Goal: Task Accomplishment & Management: Use online tool/utility

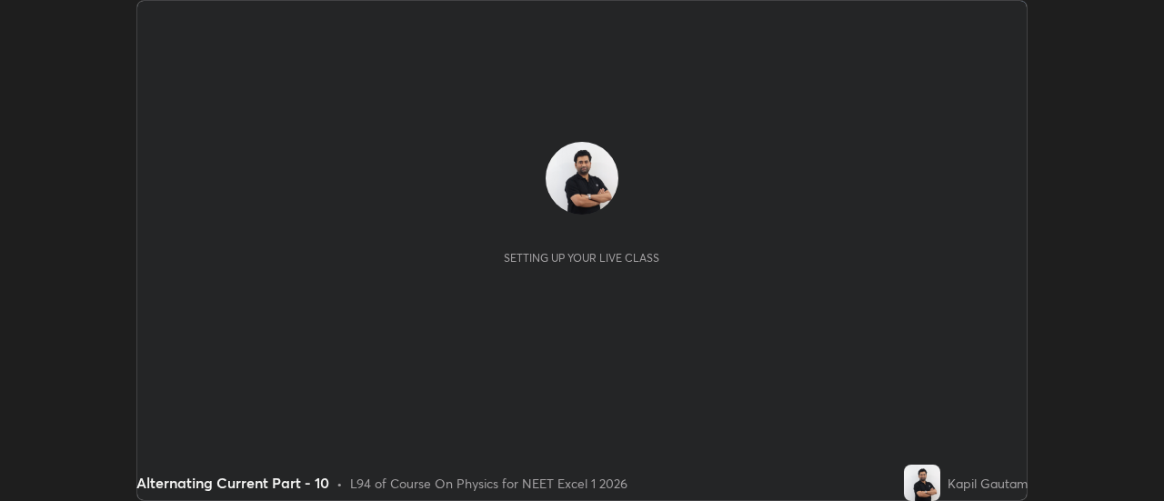
scroll to position [501, 1163]
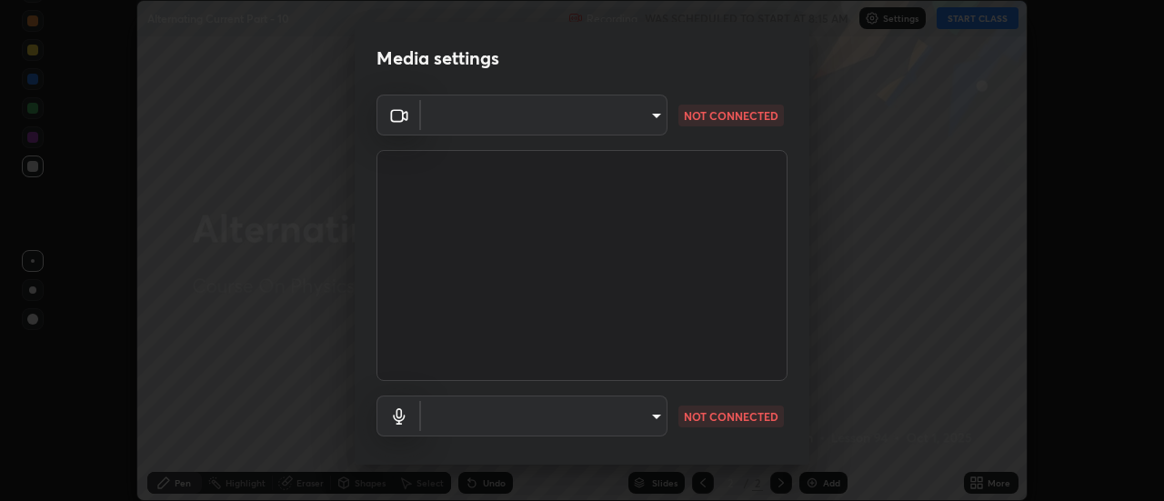
type input "0be616c92c2879d8fe19306c4b8383fc9b13f77197a30f876870ce6c7906effd"
type input "default"
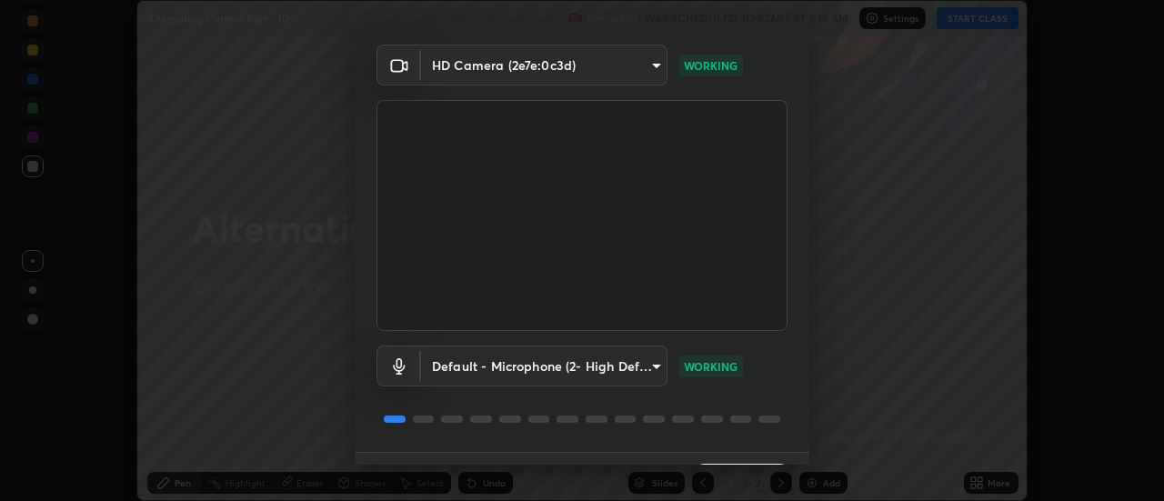
scroll to position [95, 0]
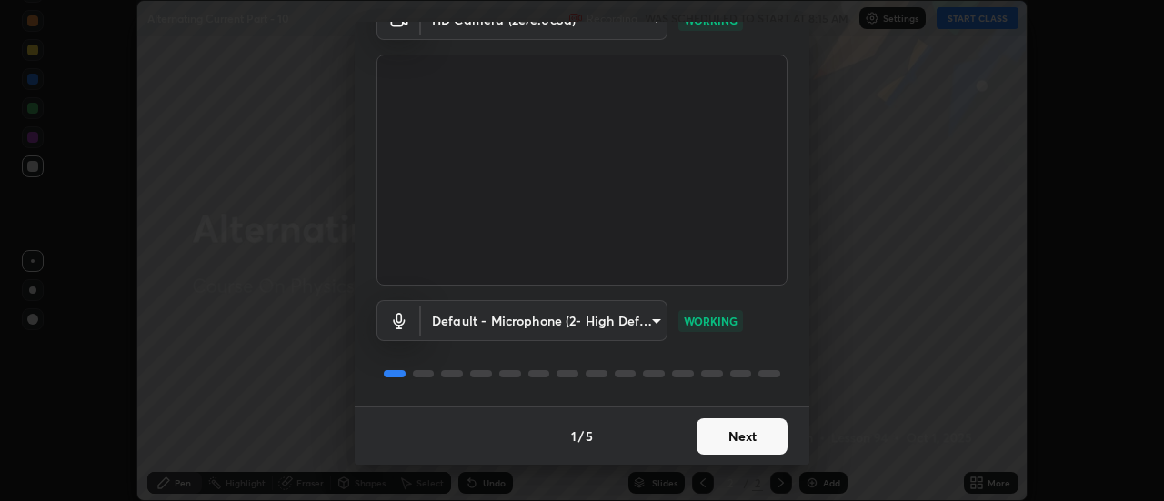
click at [758, 443] on button "Next" at bounding box center [742, 436] width 91 height 36
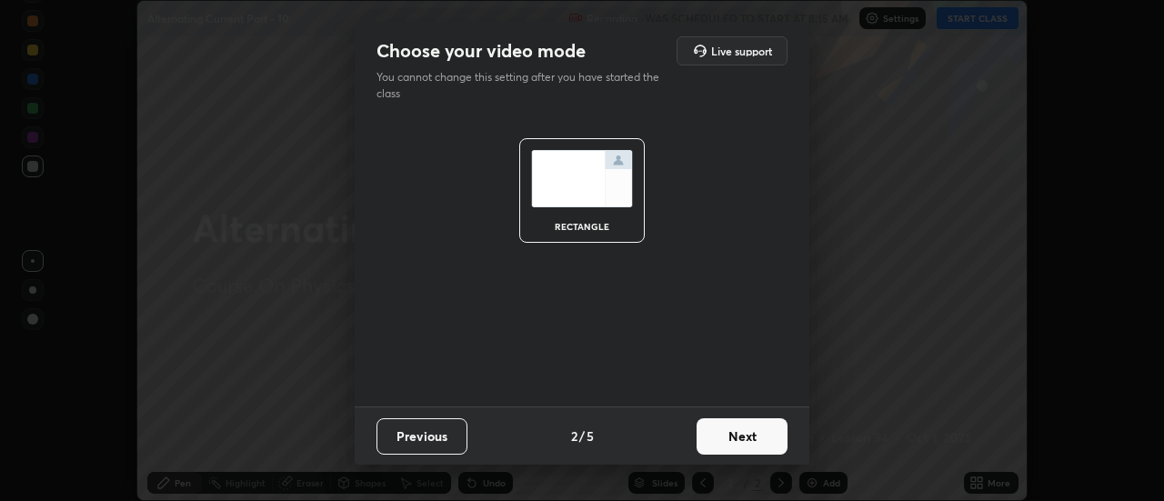
click at [768, 440] on button "Next" at bounding box center [742, 436] width 91 height 36
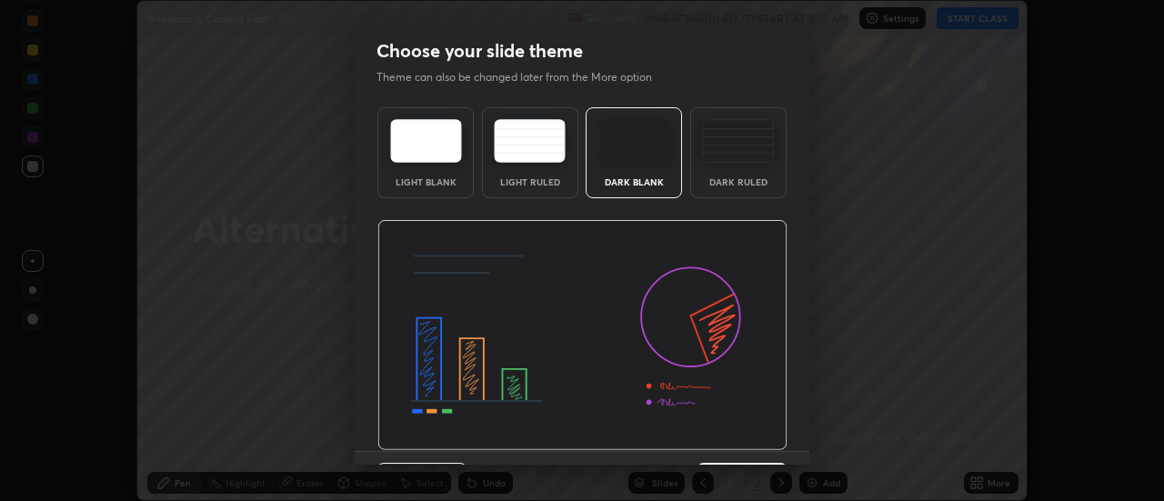
scroll to position [45, 0]
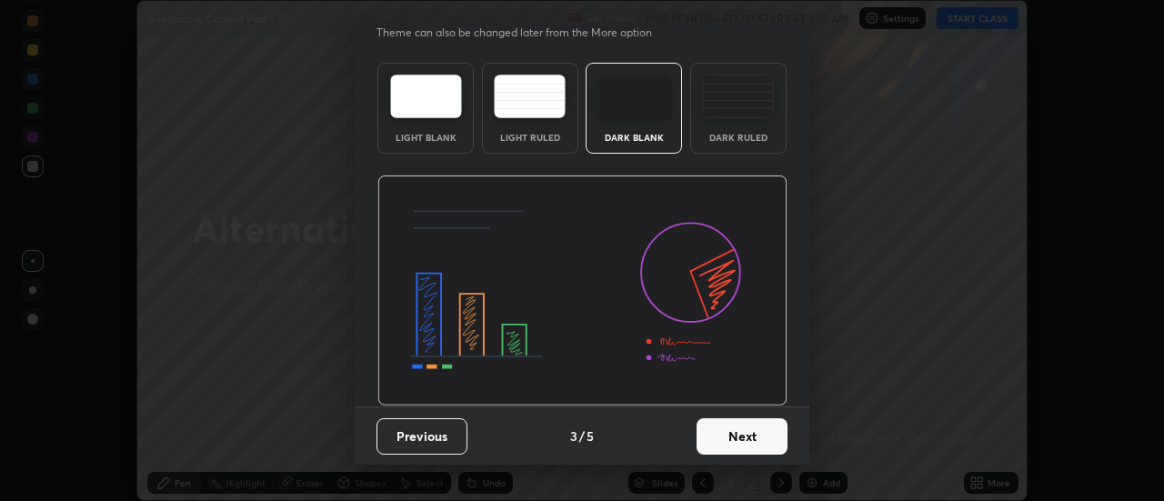
click at [765, 446] on button "Next" at bounding box center [742, 436] width 91 height 36
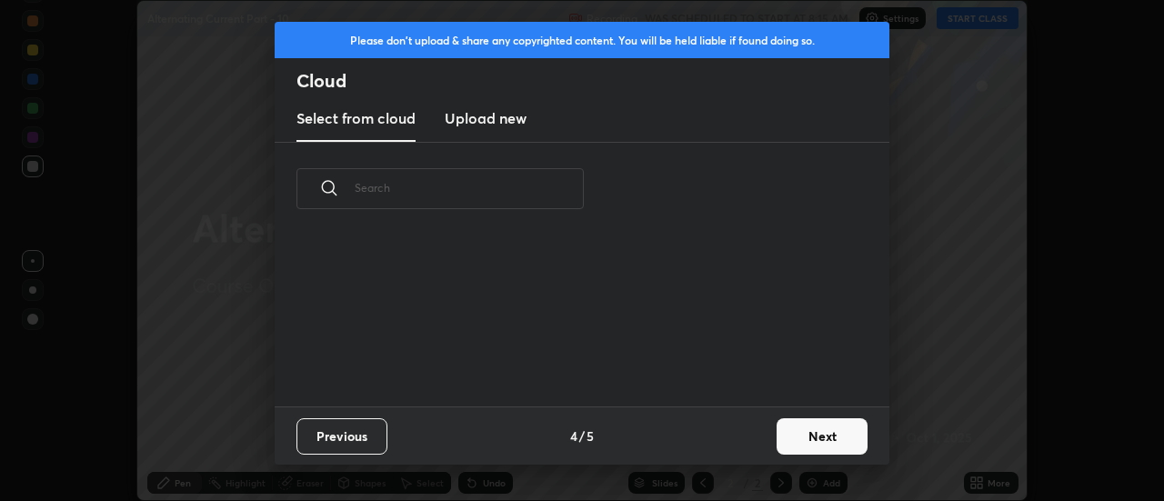
scroll to position [0, 0]
click at [816, 434] on button "Next" at bounding box center [822, 436] width 91 height 36
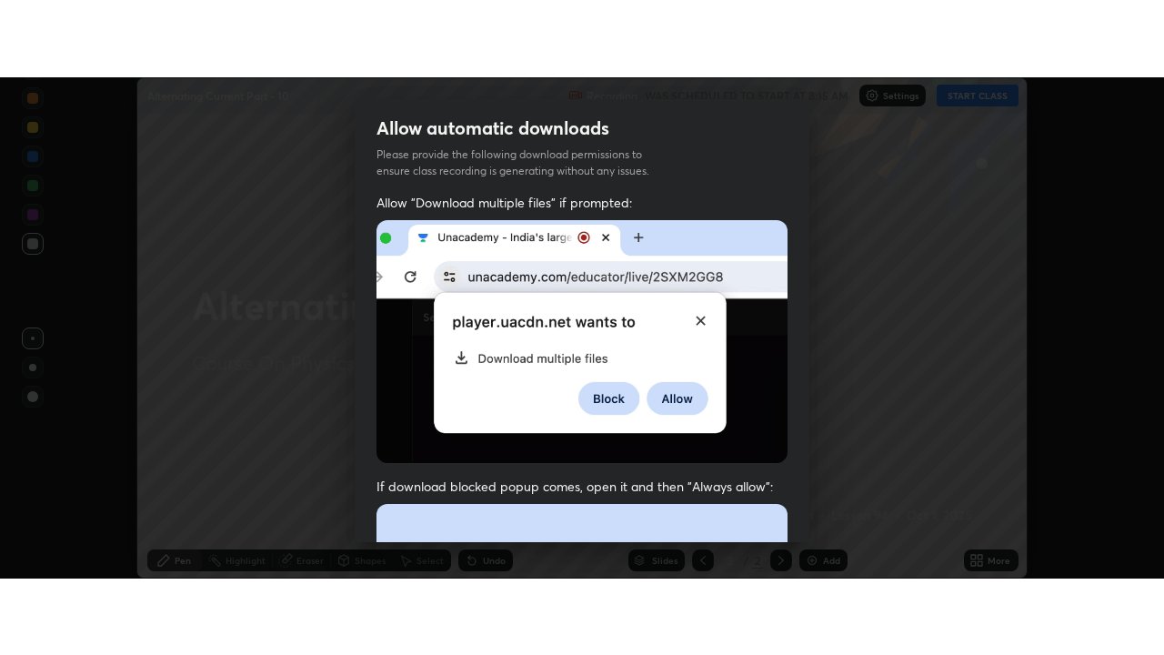
scroll to position [467, 0]
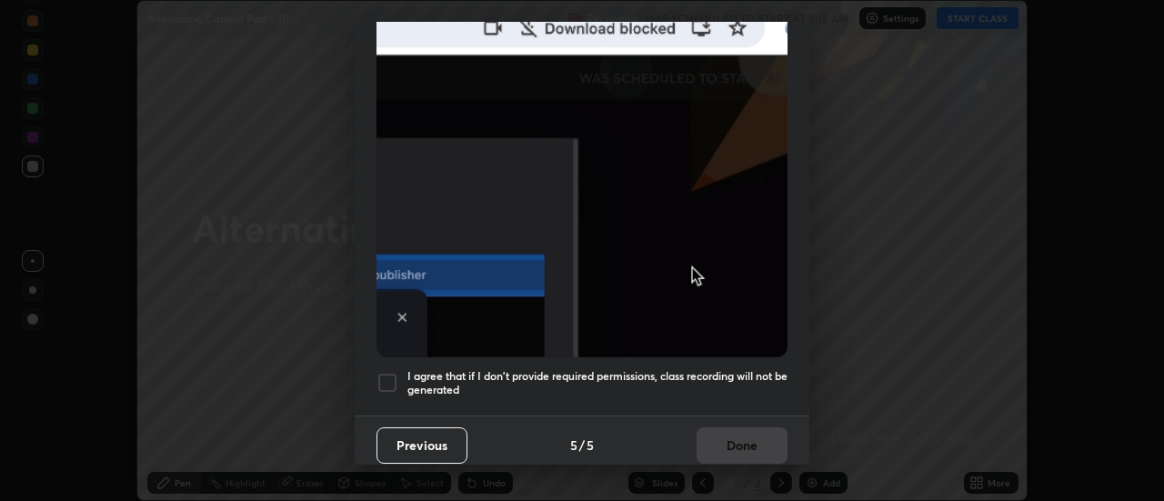
click at [768, 377] on h5 "I agree that if I don't provide required permissions, class recording will not …" at bounding box center [597, 383] width 380 height 28
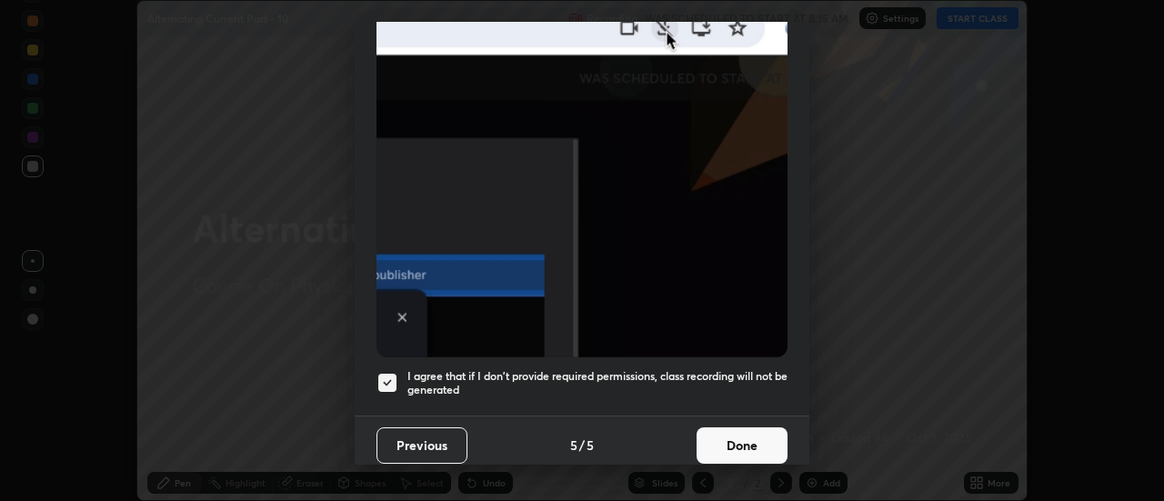
click at [754, 436] on button "Done" at bounding box center [742, 445] width 91 height 36
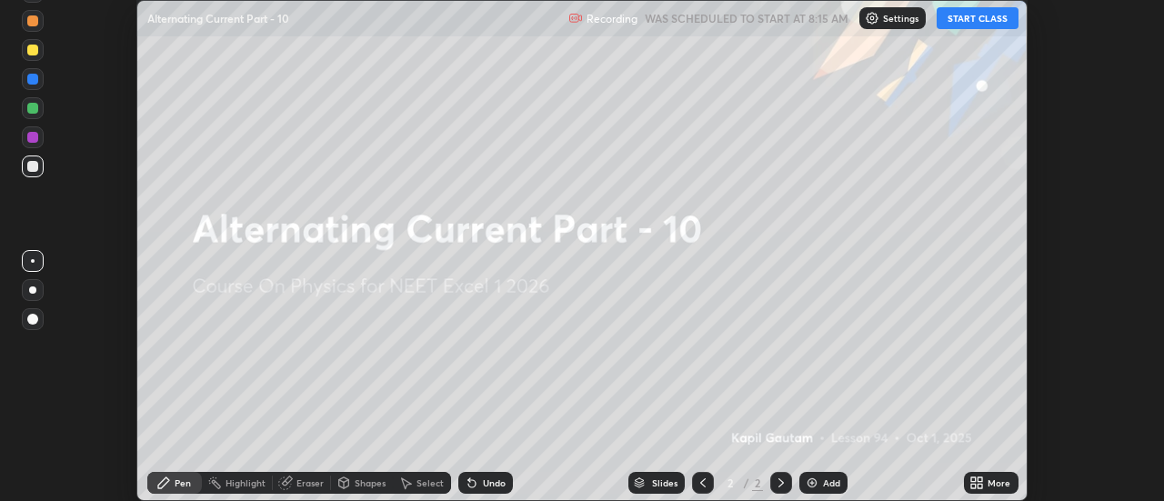
click at [1001, 483] on div "More" at bounding box center [999, 482] width 23 height 9
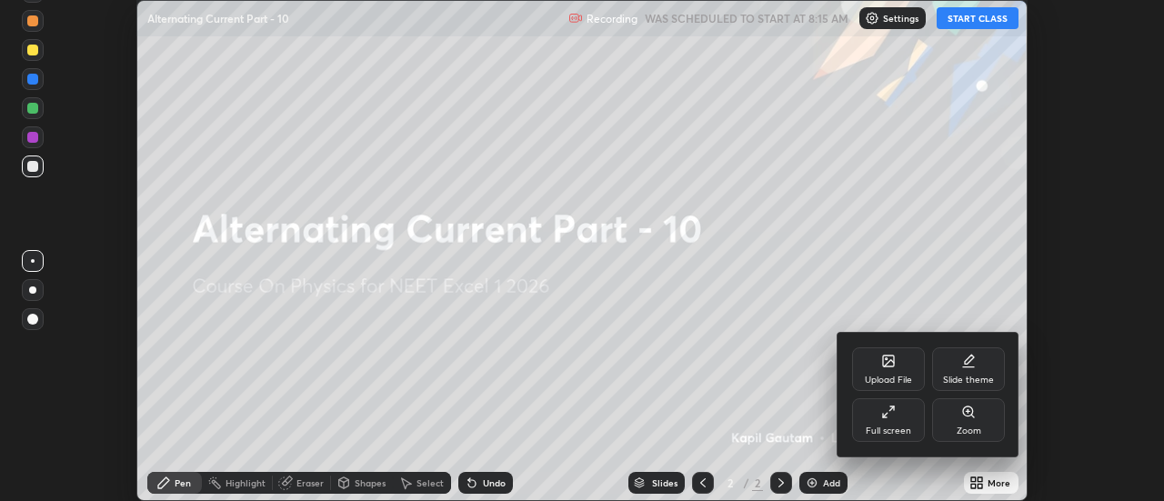
click at [894, 417] on icon at bounding box center [888, 412] width 15 height 15
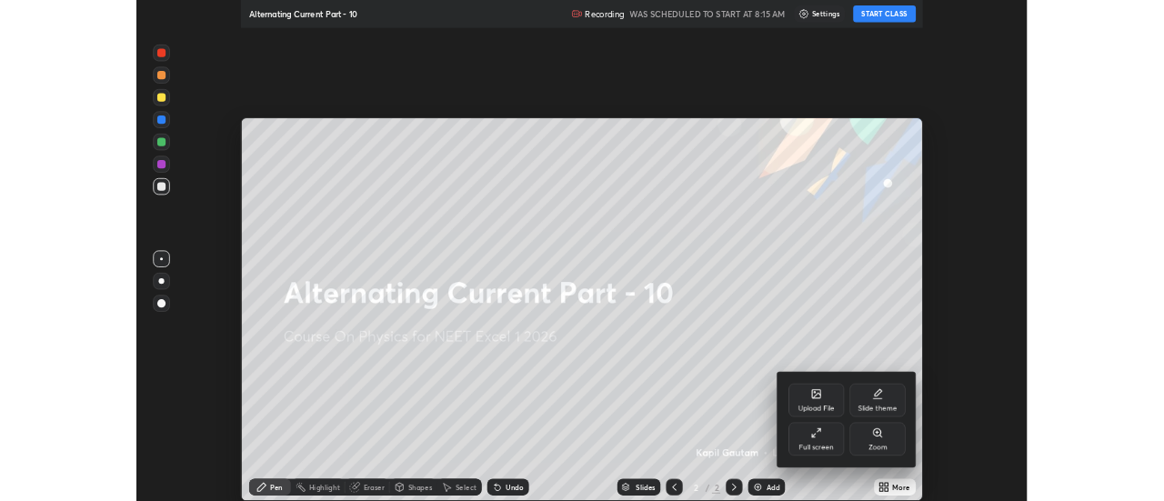
scroll to position [655, 1164]
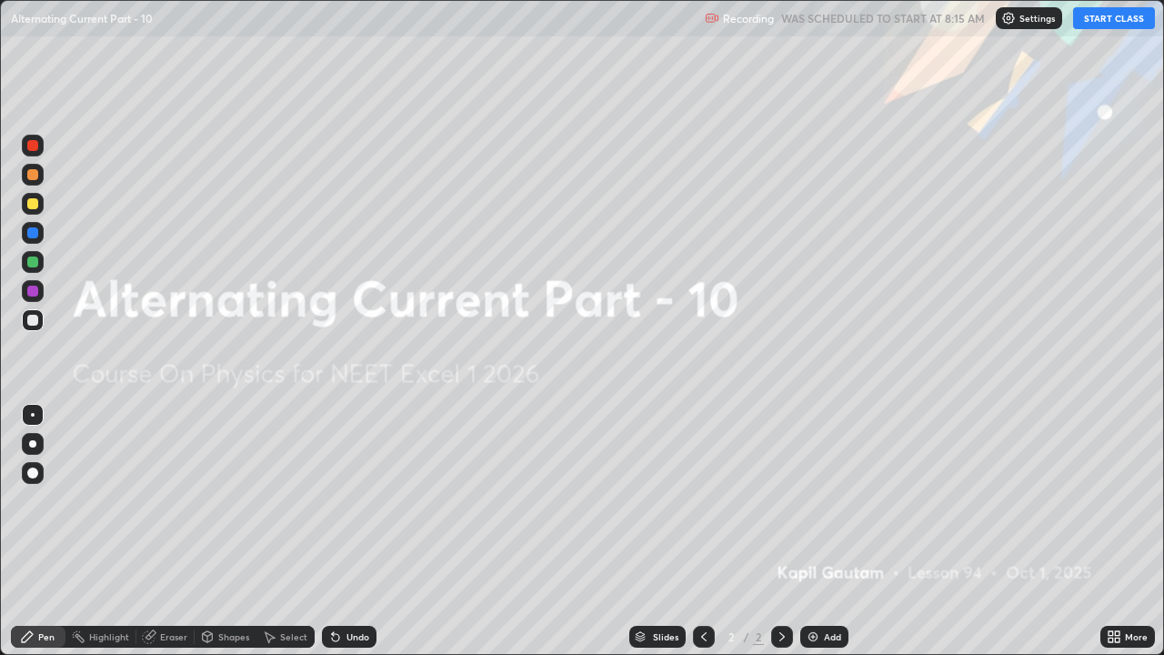
click at [827, 500] on div "Add" at bounding box center [824, 637] width 48 height 22
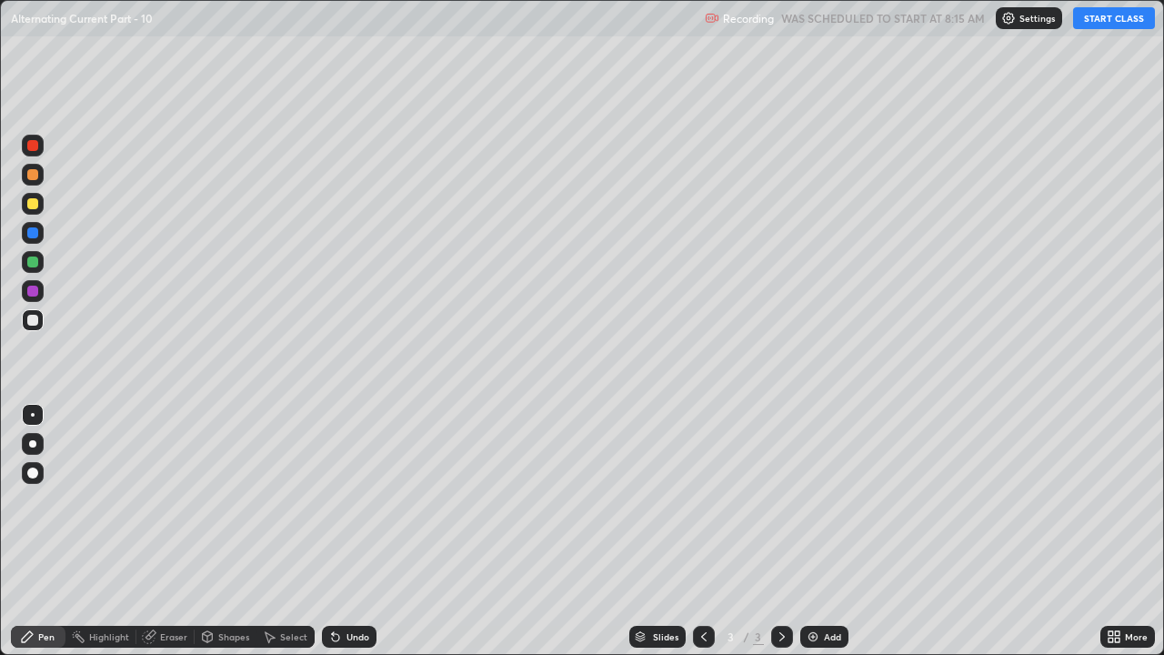
click at [1098, 15] on button "START CLASS" at bounding box center [1114, 18] width 82 height 22
click at [1125, 500] on div "More" at bounding box center [1136, 636] width 23 height 9
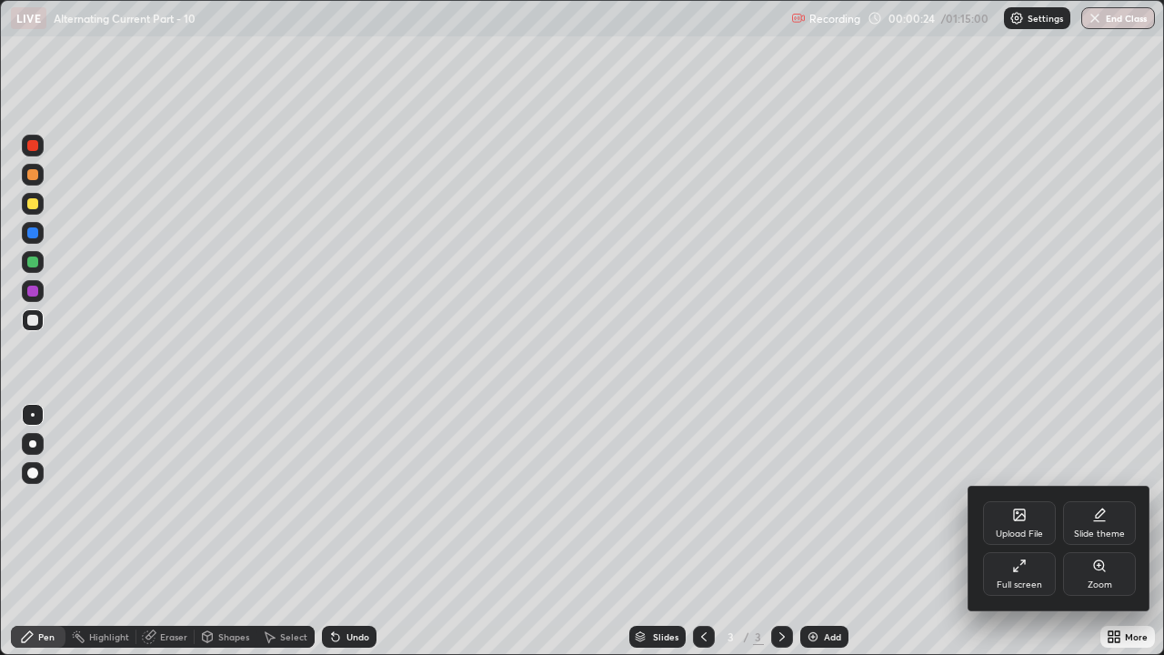
click at [1033, 500] on div "Full screen" at bounding box center [1019, 574] width 73 height 44
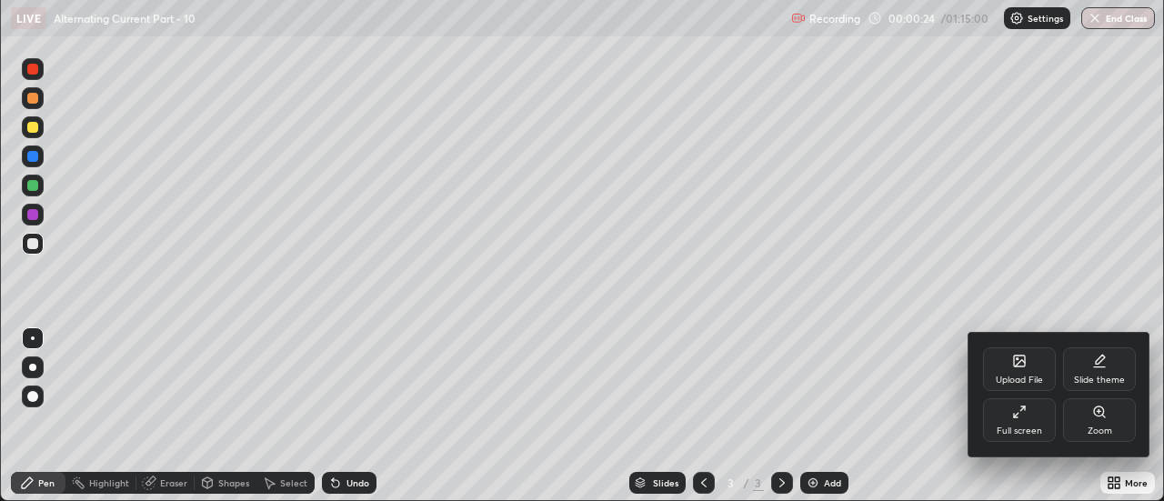
scroll to position [90443, 89780]
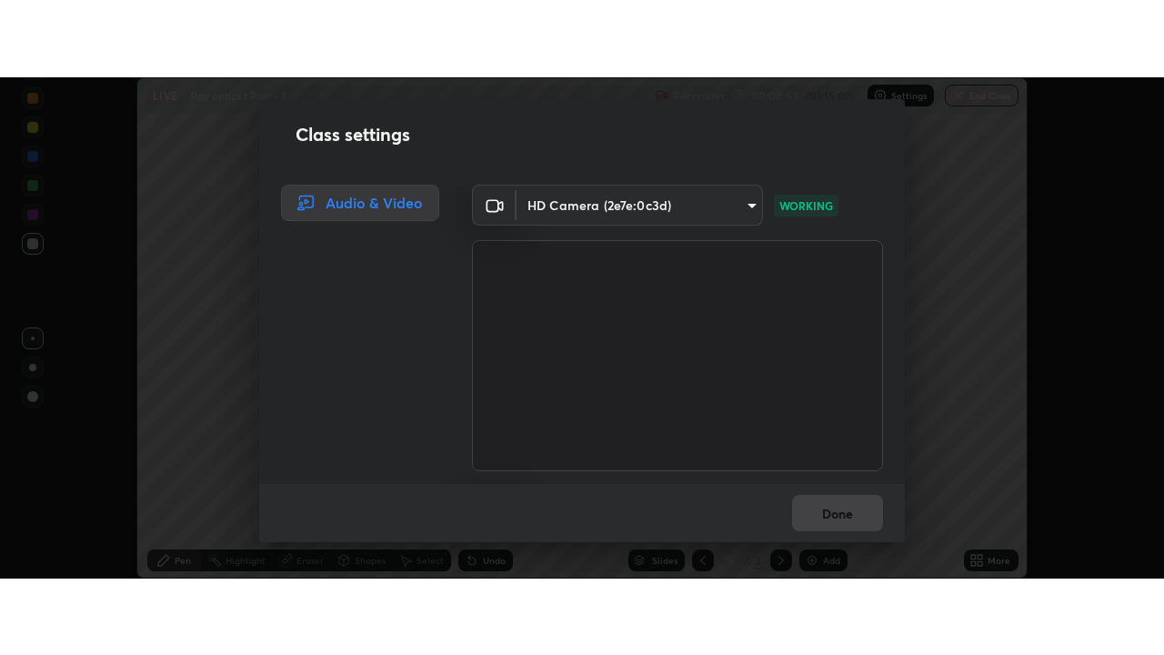
scroll to position [114, 0]
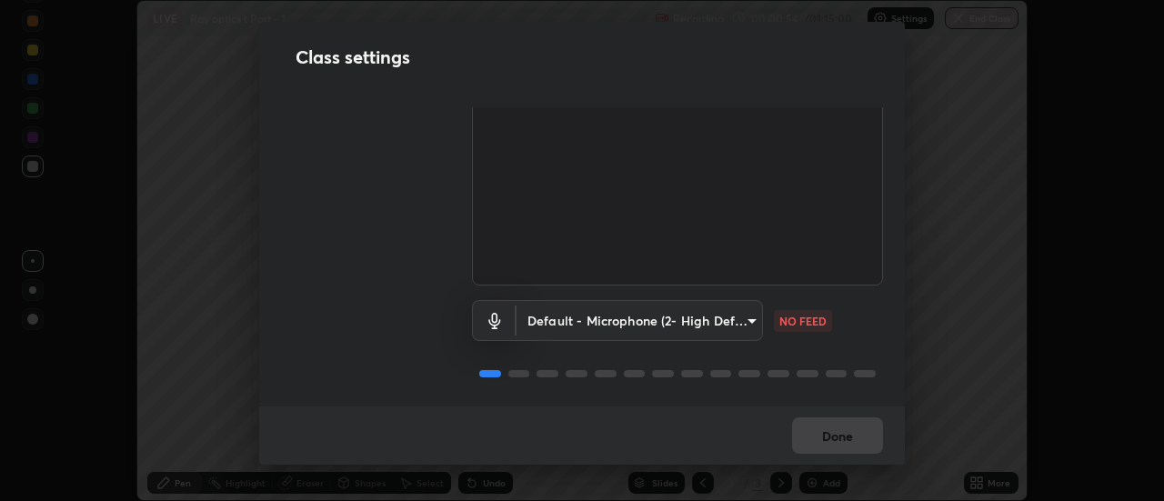
click at [624, 321] on body "Erase all LIVE Ray optics t Part - 1 Recording 00:00:54 / 01:15:00 Settings End…" at bounding box center [582, 250] width 1164 height 501
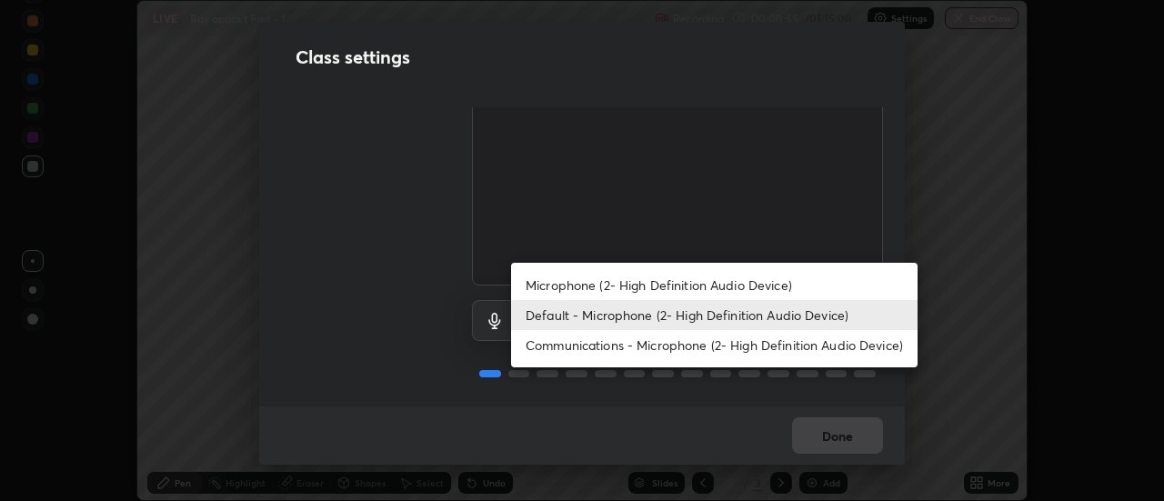
click at [570, 283] on li "Microphone (2- High Definition Audio Device)" at bounding box center [714, 285] width 407 height 30
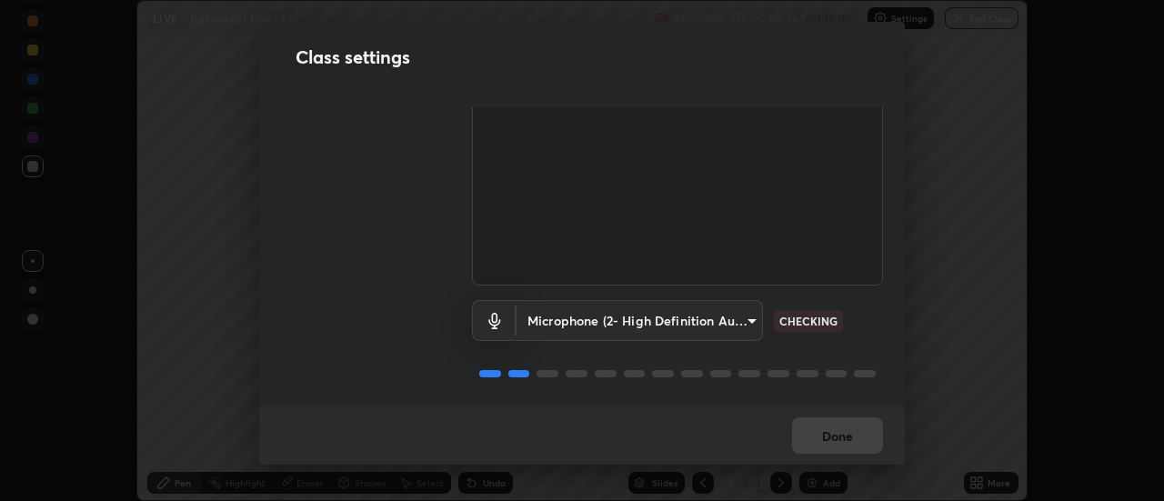
click at [581, 317] on body "Erase all LIVE Ray optics t Part - 1 Recording 00:00:56 / 01:15:00 Settings End…" at bounding box center [582, 250] width 1164 height 501
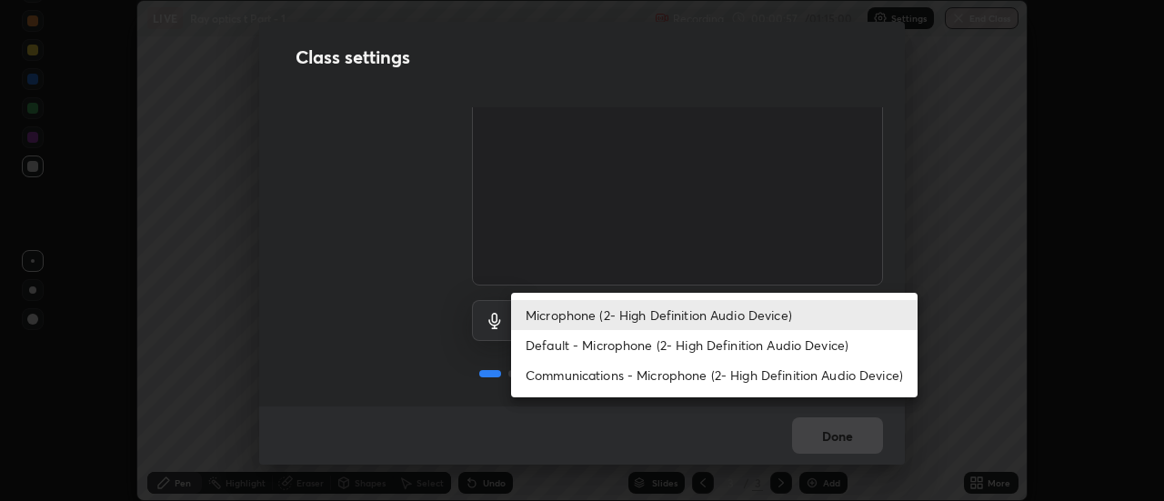
click at [581, 345] on li "Default - Microphone (2- High Definition Audio Device)" at bounding box center [714, 345] width 407 height 30
type input "default"
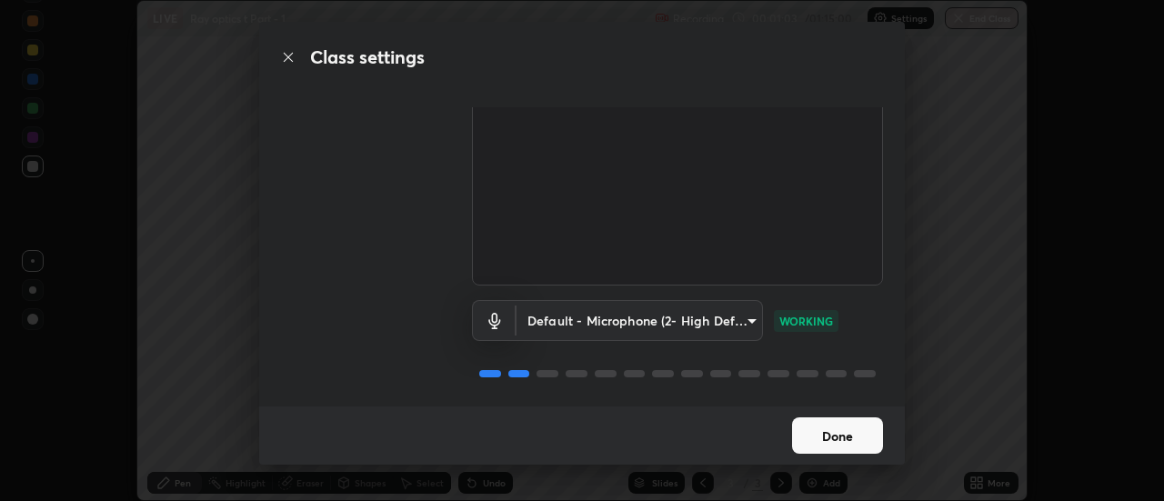
click at [819, 443] on button "Done" at bounding box center [837, 435] width 91 height 36
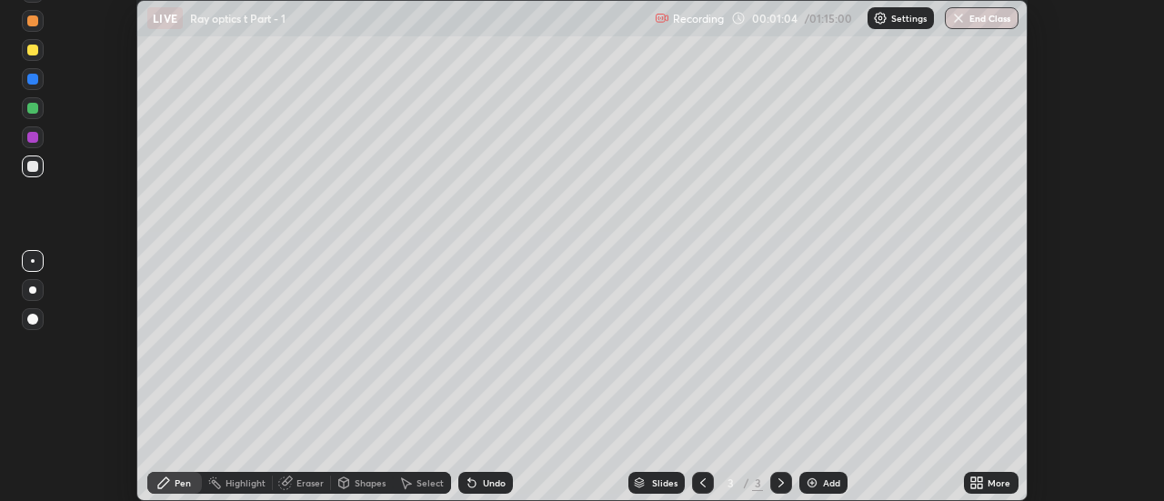
click at [973, 480] on icon at bounding box center [973, 479] width 5 height 5
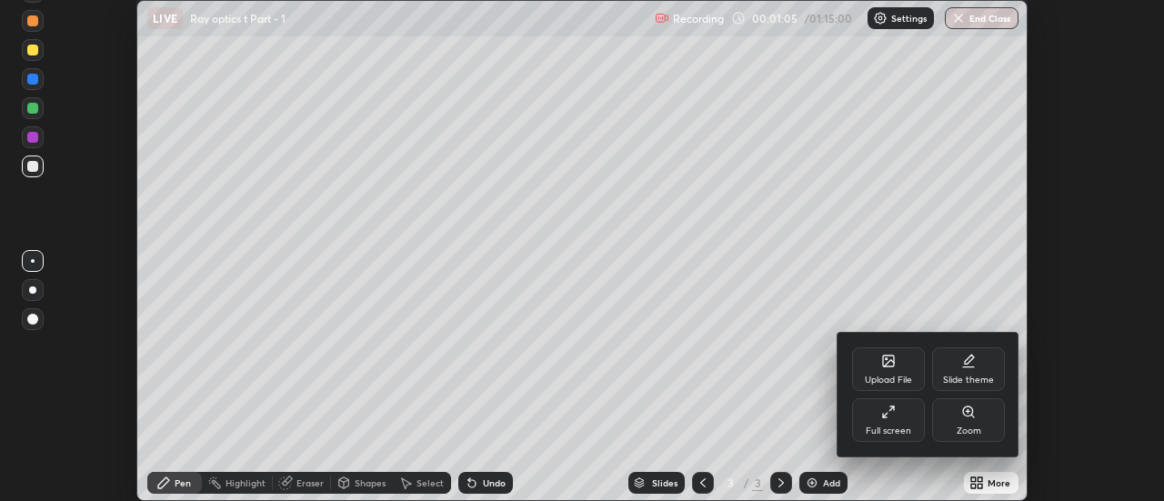
click at [887, 417] on icon at bounding box center [885, 416] width 4 height 4
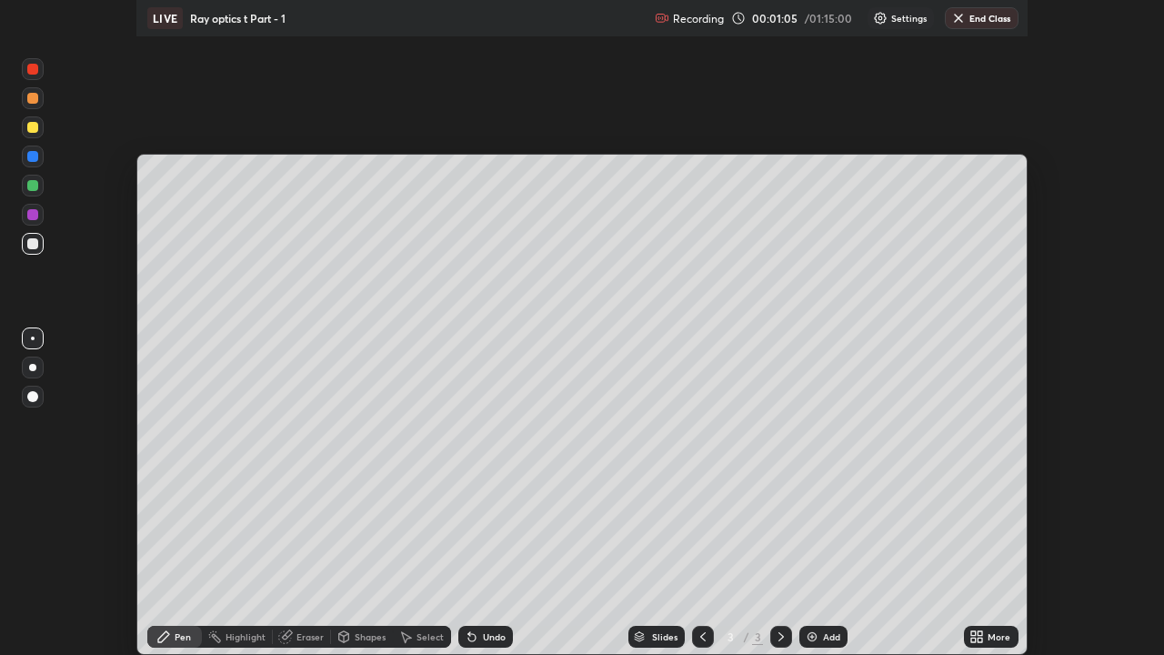
scroll to position [655, 1164]
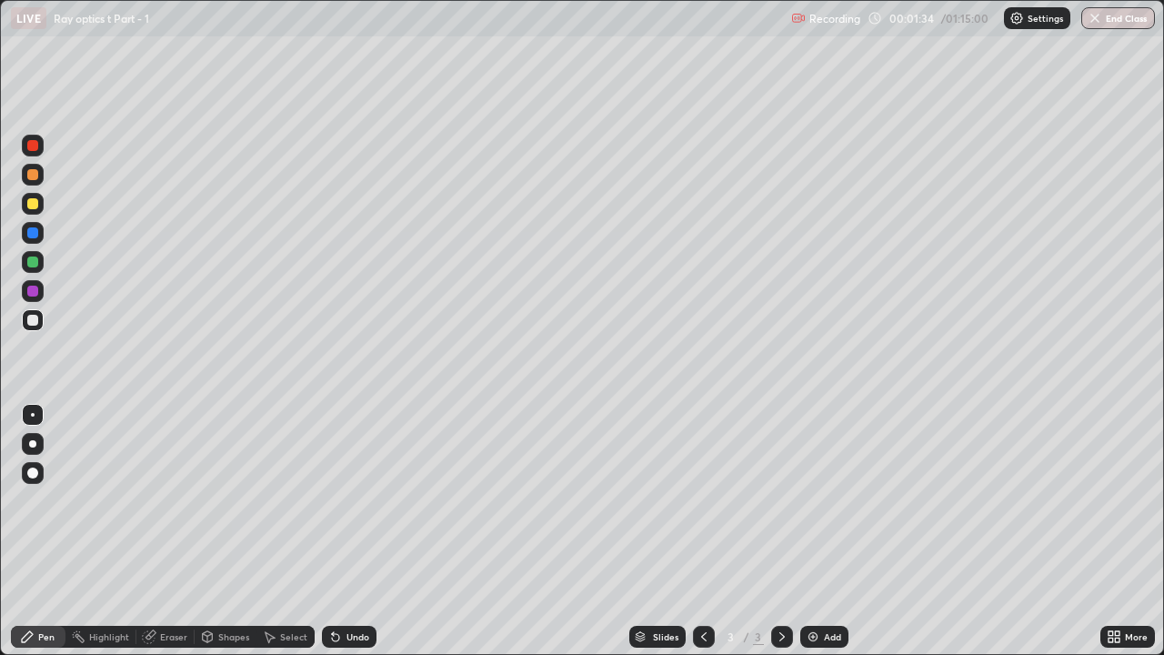
click at [33, 444] on div at bounding box center [32, 443] width 7 height 7
click at [36, 205] on div at bounding box center [32, 203] width 11 height 11
click at [834, 500] on div "Add" at bounding box center [832, 636] width 17 height 9
click at [34, 320] on div at bounding box center [32, 320] width 11 height 11
click at [353, 500] on div "Undo" at bounding box center [357, 636] width 23 height 9
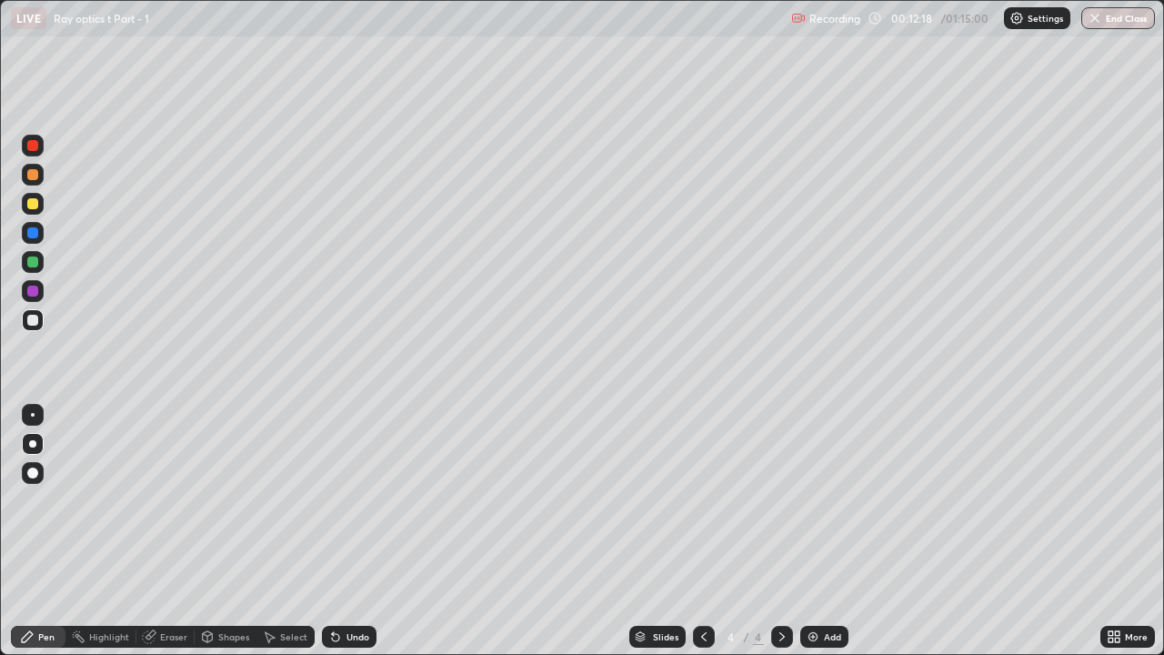
click at [355, 500] on div "Undo" at bounding box center [357, 636] width 23 height 9
click at [349, 500] on div "Undo" at bounding box center [357, 636] width 23 height 9
click at [817, 500] on img at bounding box center [813, 636] width 15 height 15
click at [34, 205] on div at bounding box center [32, 203] width 11 height 11
click at [32, 266] on div at bounding box center [32, 261] width 11 height 11
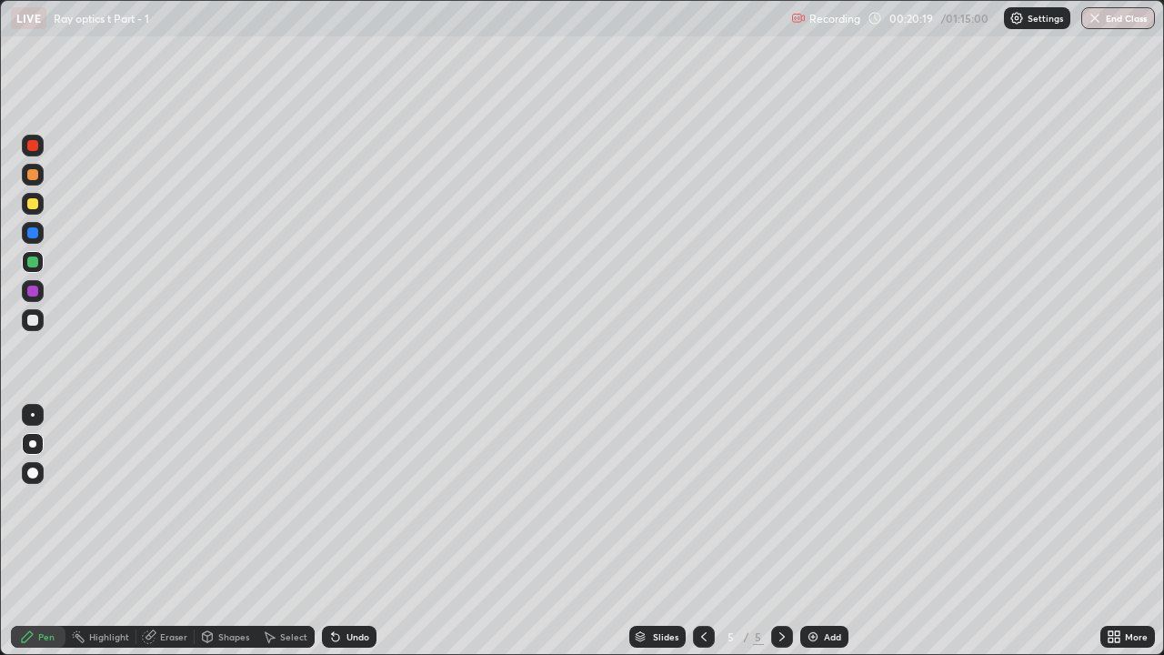
click at [33, 204] on div at bounding box center [32, 203] width 11 height 11
click at [35, 294] on div at bounding box center [32, 291] width 11 height 11
click at [32, 208] on div at bounding box center [32, 203] width 11 height 11
click at [349, 500] on div "Undo" at bounding box center [357, 636] width 23 height 9
click at [346, 500] on div "Undo" at bounding box center [357, 636] width 23 height 9
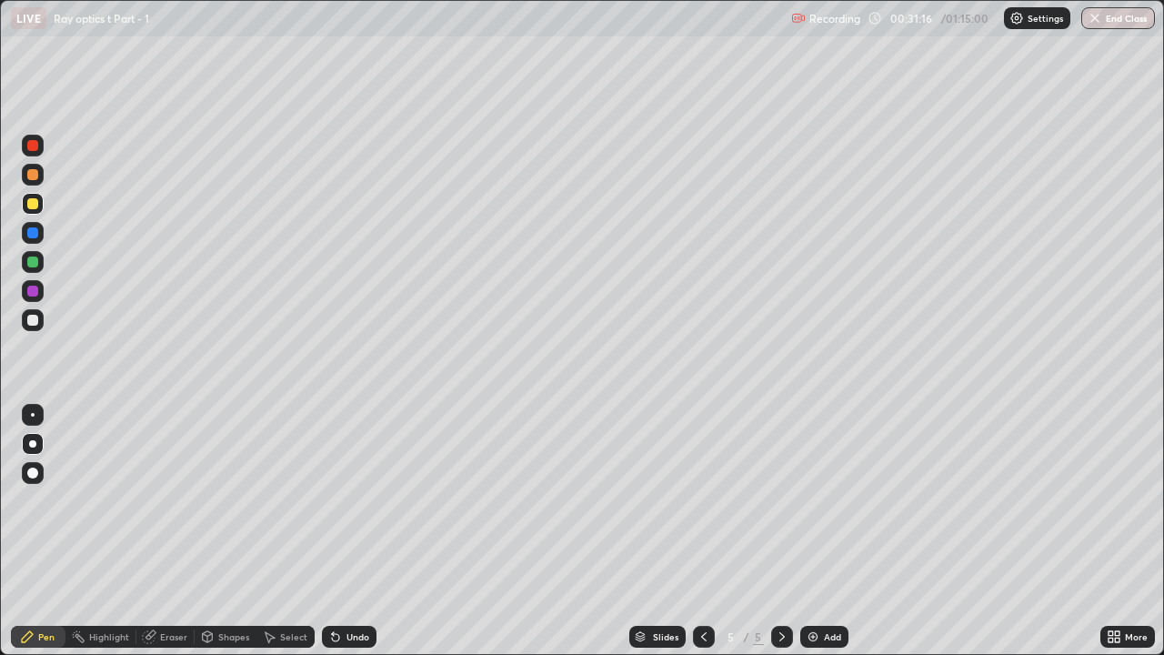
click at [816, 500] on img at bounding box center [813, 636] width 15 height 15
click at [35, 322] on div at bounding box center [32, 320] width 11 height 11
click at [702, 500] on icon at bounding box center [704, 636] width 15 height 15
click at [780, 500] on icon at bounding box center [782, 636] width 15 height 15
click at [34, 207] on div at bounding box center [32, 203] width 11 height 11
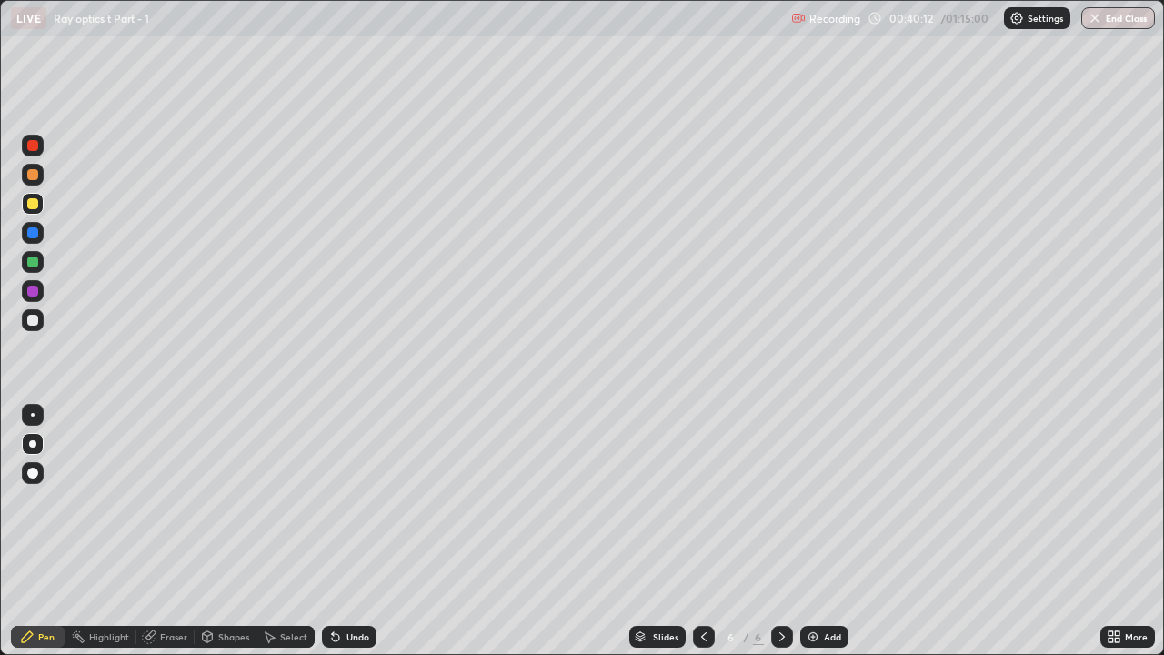
click at [828, 500] on div "Add" at bounding box center [832, 636] width 17 height 9
click at [35, 264] on div at bounding box center [32, 261] width 11 height 11
click at [37, 322] on div at bounding box center [32, 320] width 11 height 11
click at [31, 207] on div at bounding box center [32, 203] width 11 height 11
click at [830, 500] on div "Add" at bounding box center [832, 636] width 17 height 9
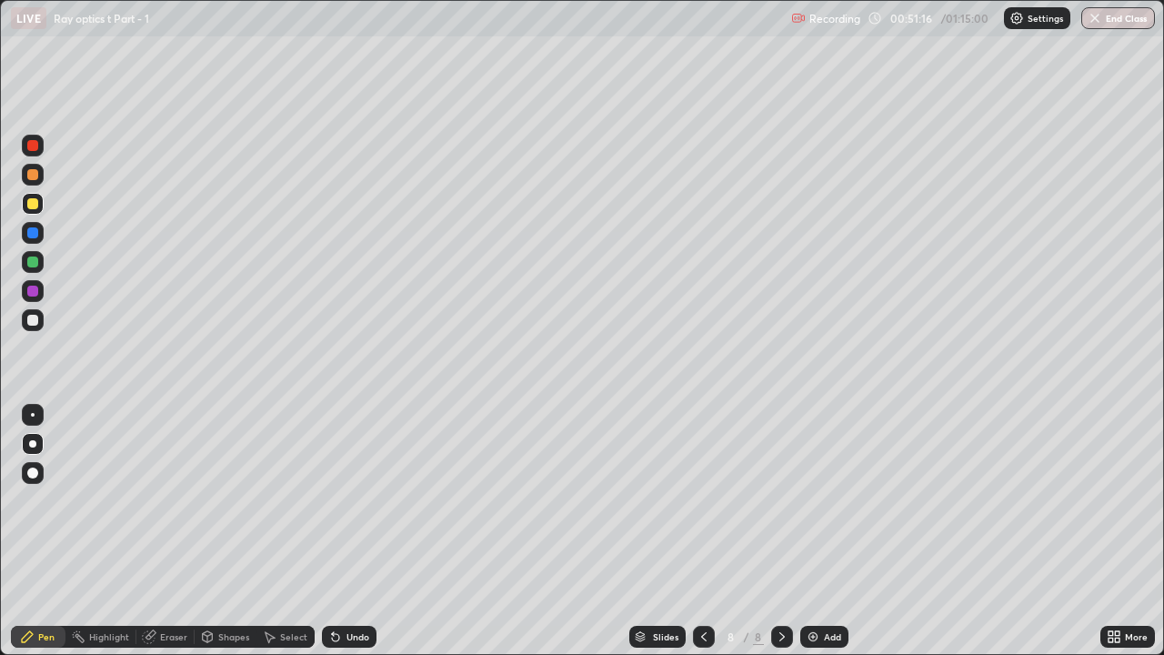
click at [36, 321] on div at bounding box center [32, 320] width 11 height 11
click at [34, 233] on div at bounding box center [32, 232] width 11 height 11
click at [834, 500] on div "Add" at bounding box center [832, 636] width 17 height 9
click at [37, 318] on div at bounding box center [32, 320] width 11 height 11
click at [42, 206] on div at bounding box center [33, 204] width 22 height 22
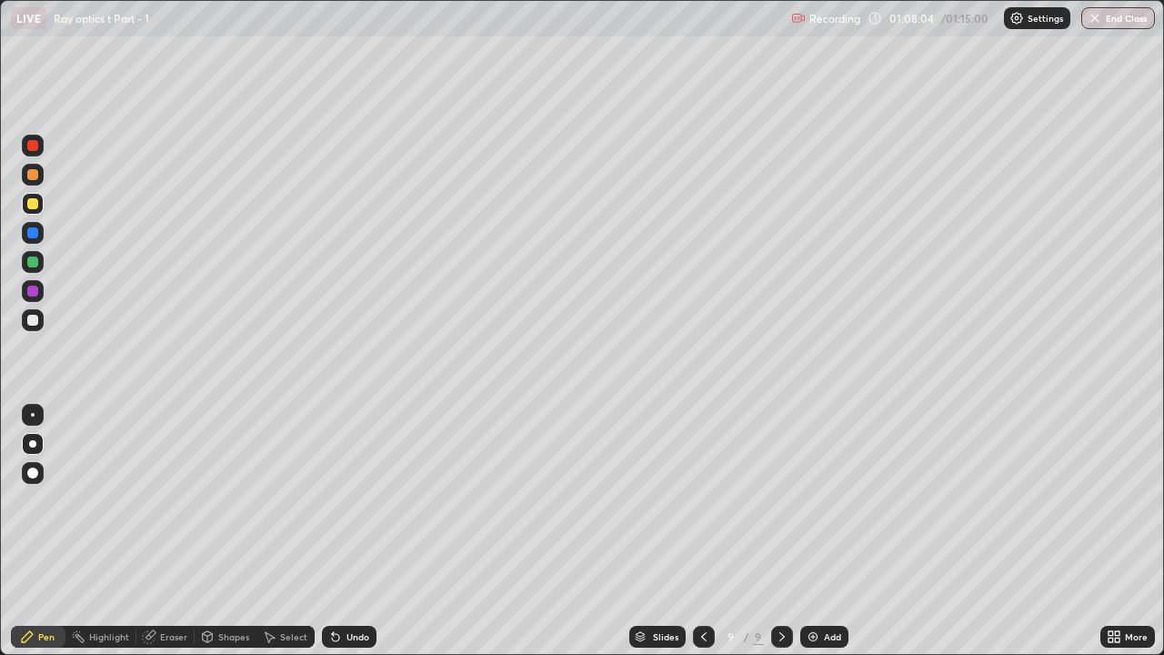
click at [818, 500] on img at bounding box center [813, 636] width 15 height 15
click at [34, 320] on div at bounding box center [32, 320] width 11 height 11
click at [33, 294] on div at bounding box center [32, 291] width 11 height 11
click at [35, 206] on div at bounding box center [32, 203] width 11 height 11
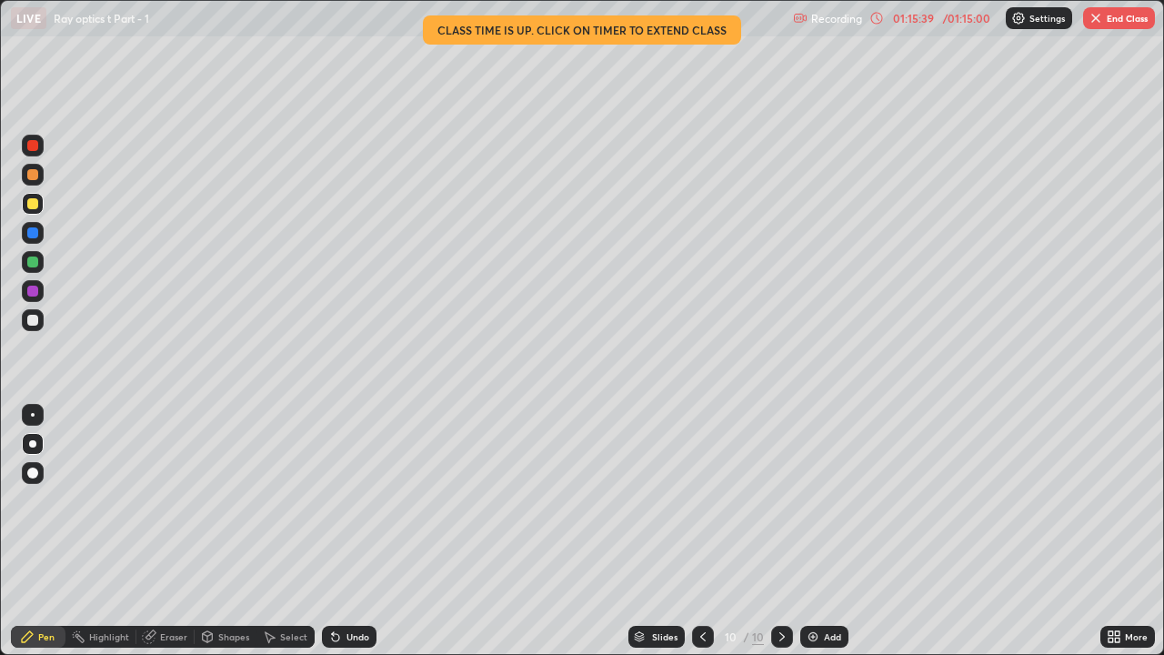
click at [1133, 19] on button "End Class" at bounding box center [1119, 18] width 72 height 22
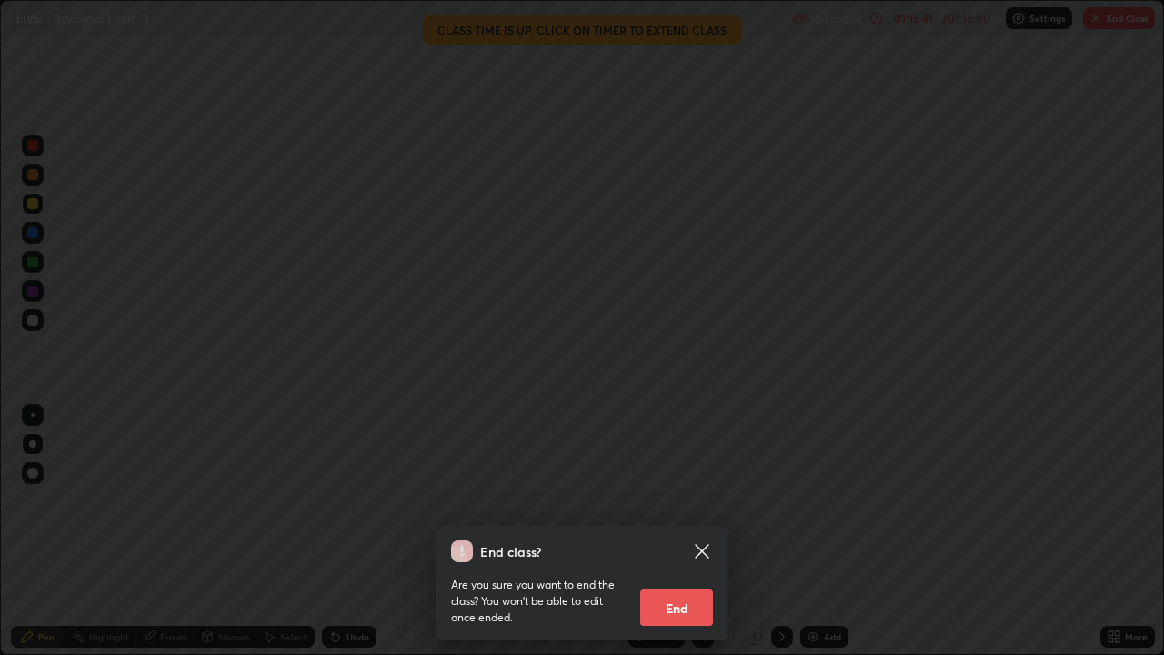
click at [708, 500] on button "End" at bounding box center [676, 607] width 73 height 36
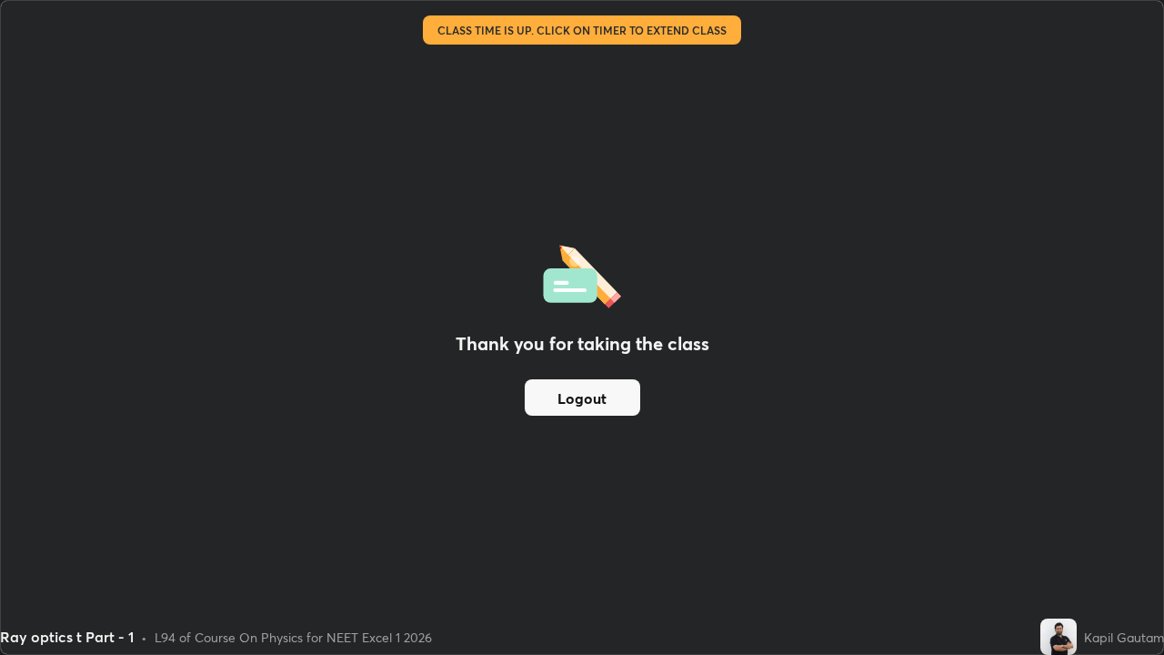
click at [619, 400] on button "Logout" at bounding box center [582, 397] width 115 height 36
